Goal: Find specific page/section: Find specific page/section

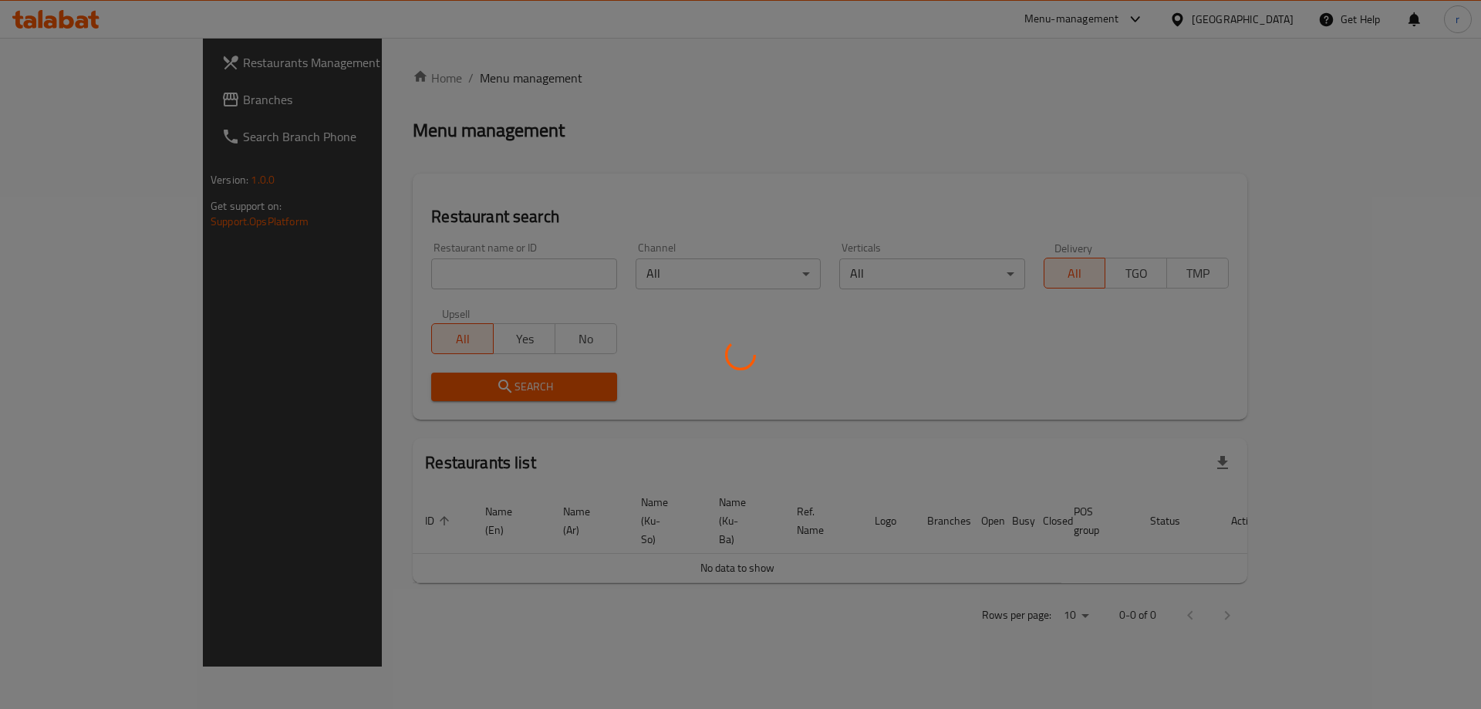
click at [366, 275] on div at bounding box center [740, 354] width 1481 height 709
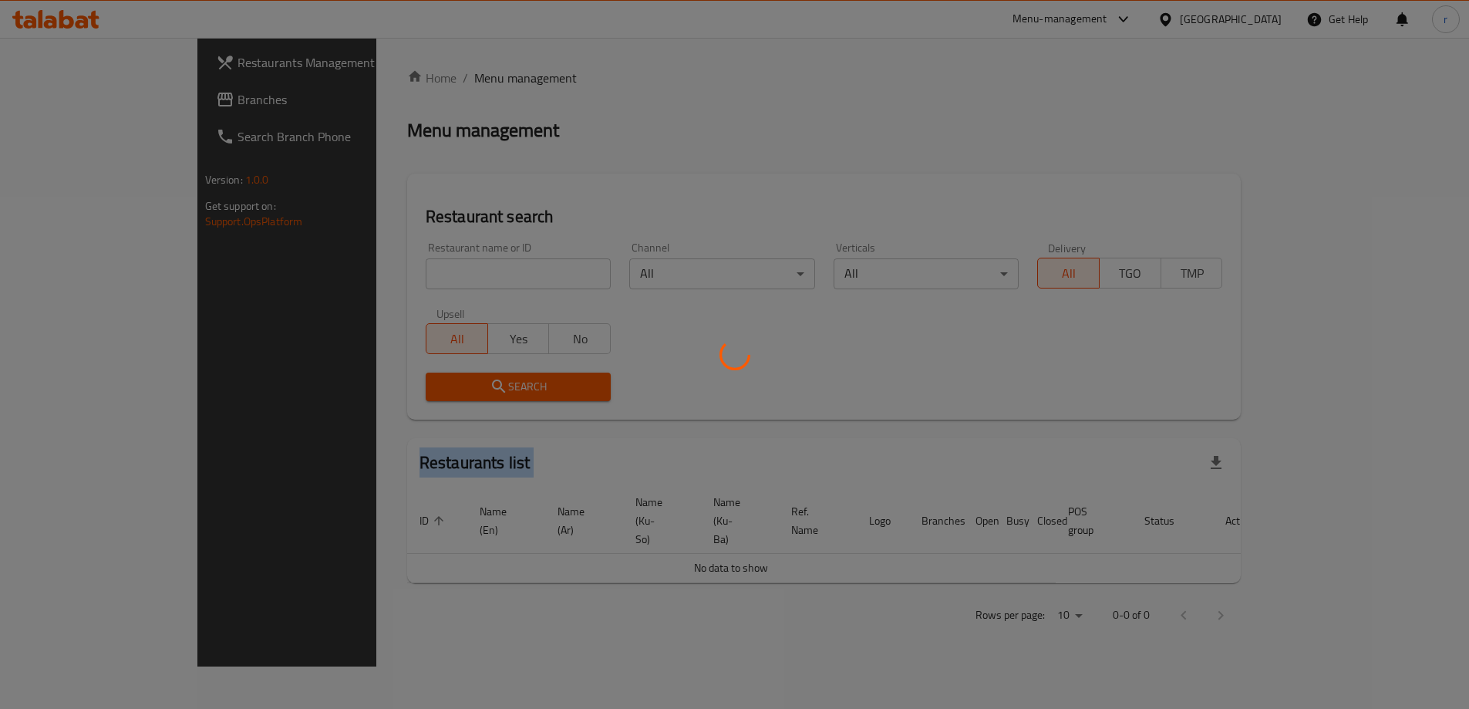
click at [366, 275] on div at bounding box center [734, 354] width 1469 height 709
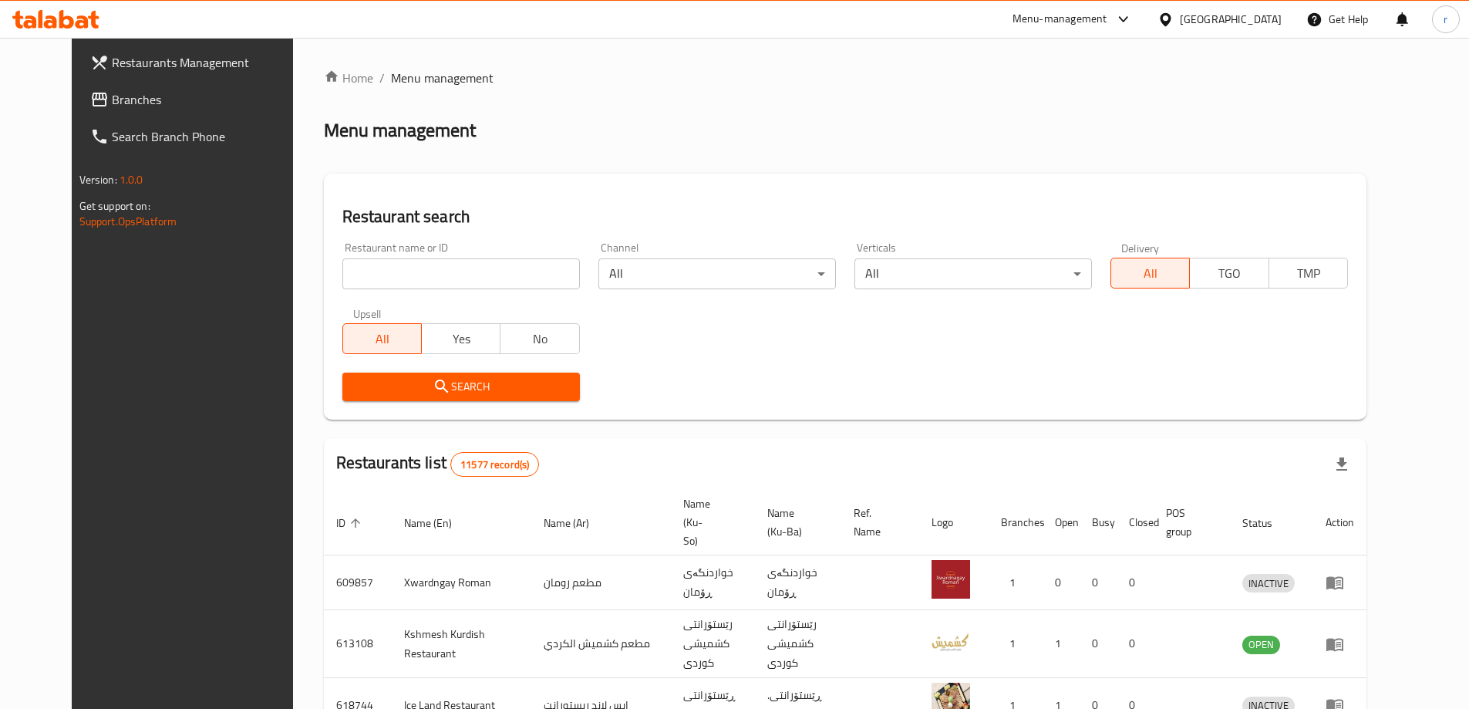
click at [376, 277] on input "search" at bounding box center [461, 273] width 238 height 31
paste input "Kahi W Borek Al Haji"
type input "Kahi W Borek Al Haji"
click at [358, 383] on span "Search" at bounding box center [461, 386] width 213 height 19
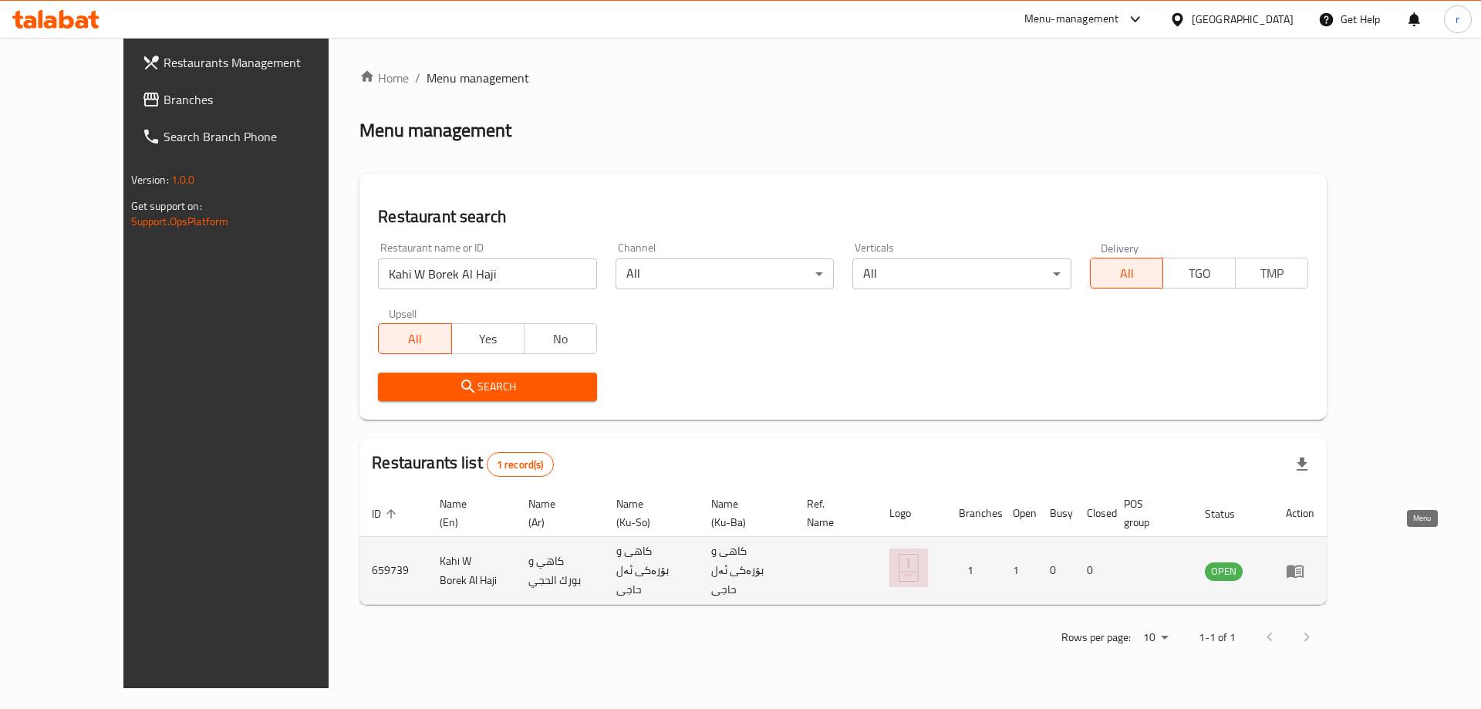
click at [1303, 565] on icon "enhanced table" at bounding box center [1294, 571] width 17 height 13
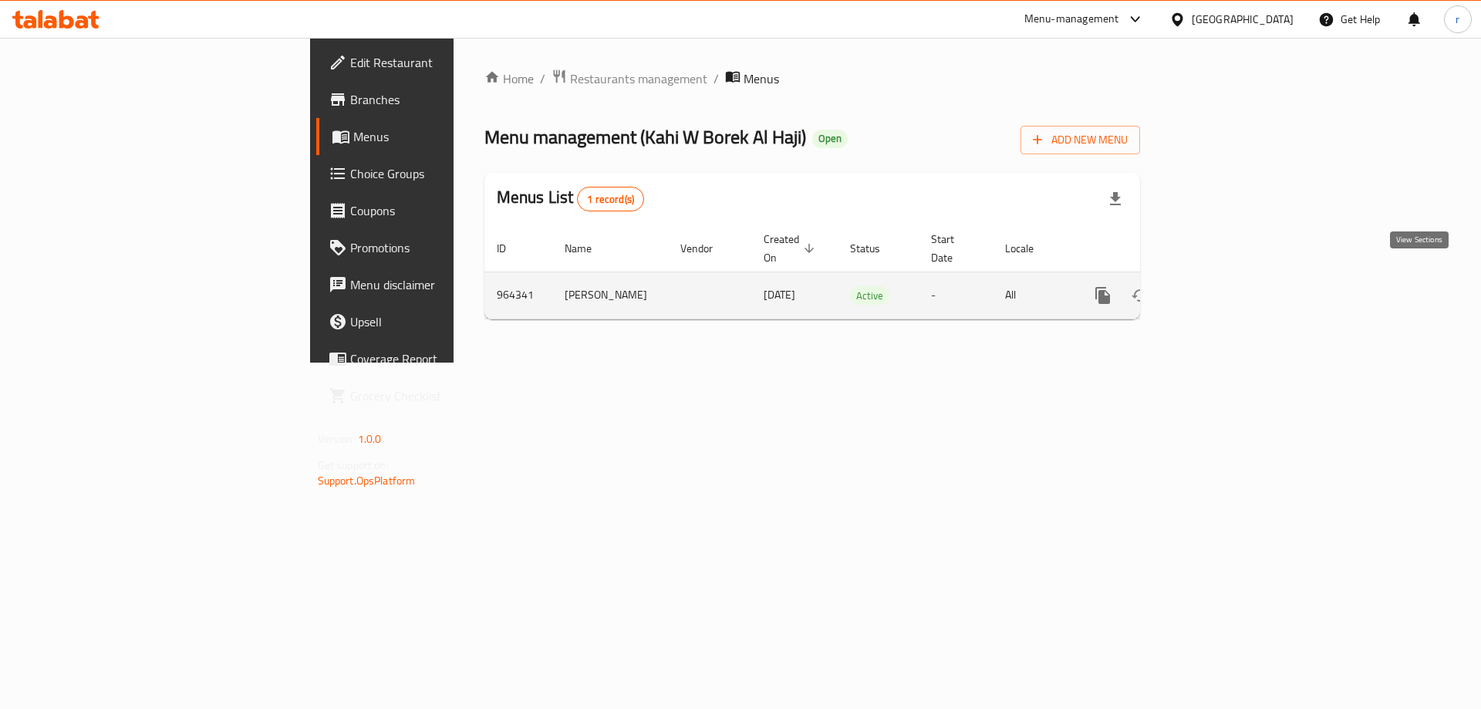
click at [1223, 286] on icon "enhanced table" at bounding box center [1214, 295] width 19 height 19
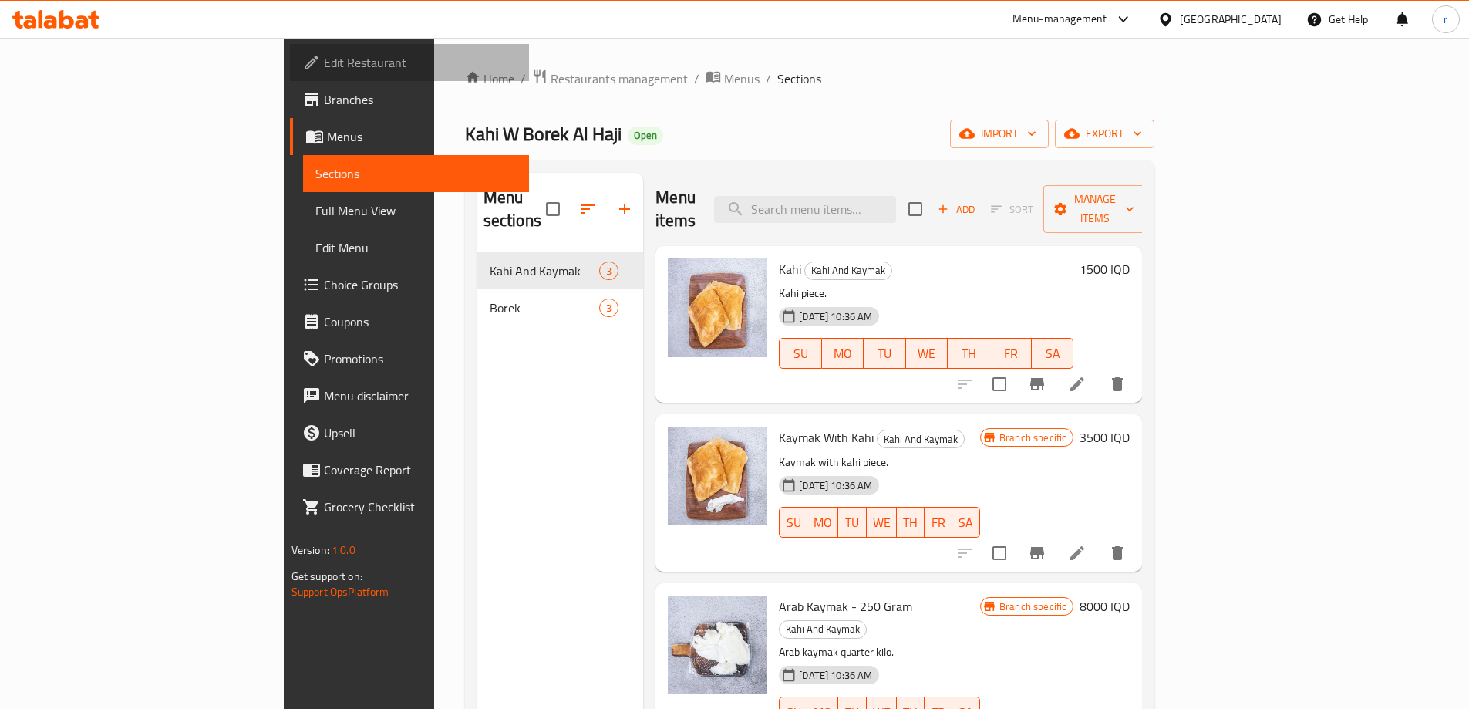
click at [324, 66] on span "Edit Restaurant" at bounding box center [420, 62] width 193 height 19
